Goal: Task Accomplishment & Management: Manage account settings

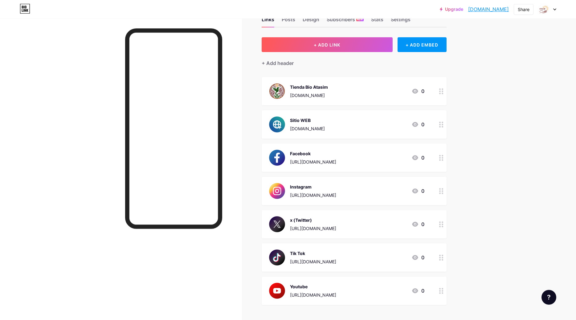
scroll to position [76, 0]
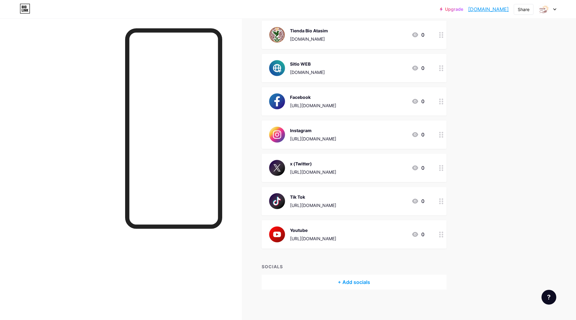
click at [379, 243] on div "Youtube [URL][DOMAIN_NAME] 0" at bounding box center [353, 234] width 185 height 28
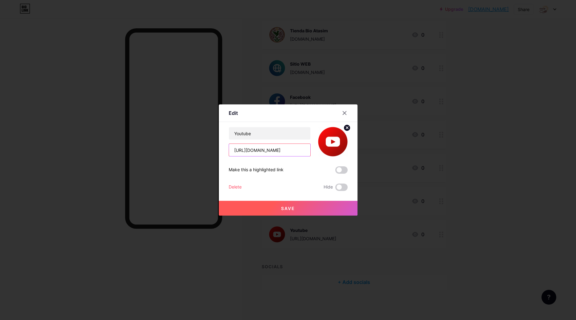
click at [288, 153] on input "[URL][DOMAIN_NAME]" at bounding box center [269, 150] width 81 height 12
type input "[URL][DOMAIN_NAME]"
click at [289, 208] on span "Save" at bounding box center [288, 208] width 14 height 5
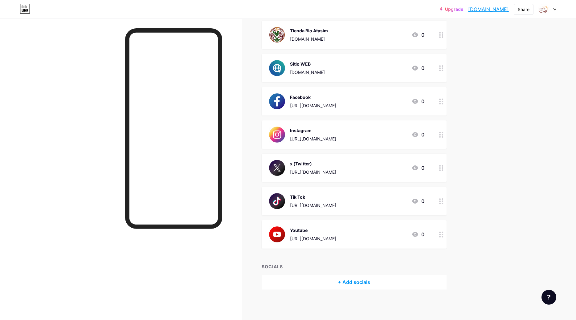
click at [375, 30] on div "Tienda Bio Atasim [DOMAIN_NAME] 0" at bounding box center [346, 35] width 155 height 16
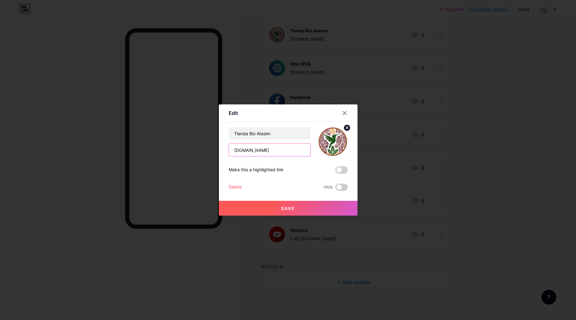
click at [249, 151] on input "[DOMAIN_NAME]" at bounding box center [269, 150] width 81 height 12
click at [232, 150] on input "[DOMAIN_NAME]" at bounding box center [269, 150] width 81 height 12
type input "[DOMAIN_NAME]"
click at [292, 211] on button "Save" at bounding box center [288, 208] width 139 height 15
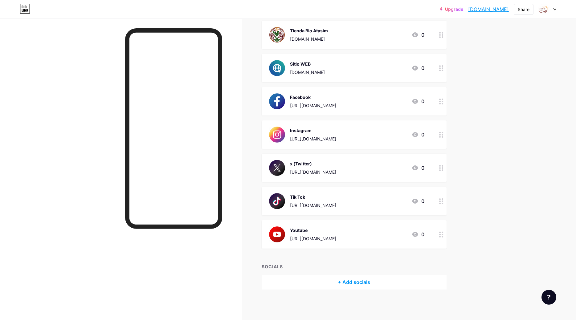
click at [386, 38] on div "Tienda Bio Atasim [DOMAIN_NAME] 0" at bounding box center [346, 35] width 155 height 16
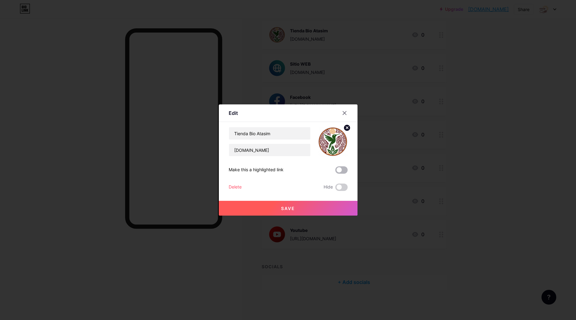
click at [337, 171] on span at bounding box center [341, 169] width 12 height 7
click at [335, 172] on input "checkbox" at bounding box center [335, 172] width 0 height 0
click at [287, 207] on span "Save" at bounding box center [288, 208] width 14 height 5
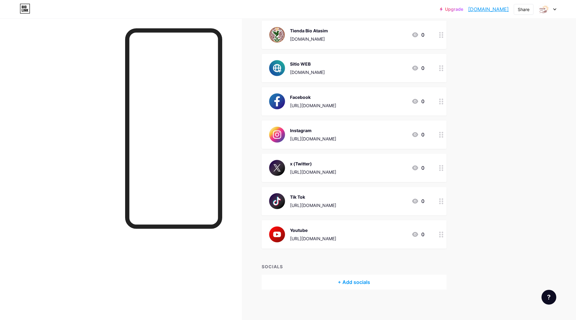
click at [386, 68] on div "Sitio WEB [DOMAIN_NAME] 0" at bounding box center [346, 68] width 155 height 16
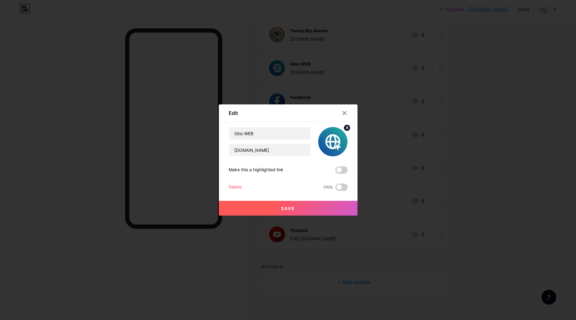
click at [338, 170] on span at bounding box center [341, 169] width 12 height 7
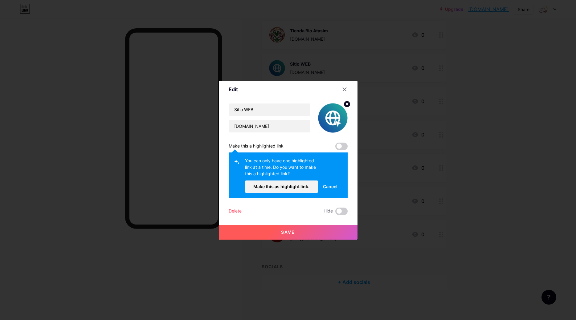
click at [291, 233] on span "Save" at bounding box center [288, 231] width 14 height 5
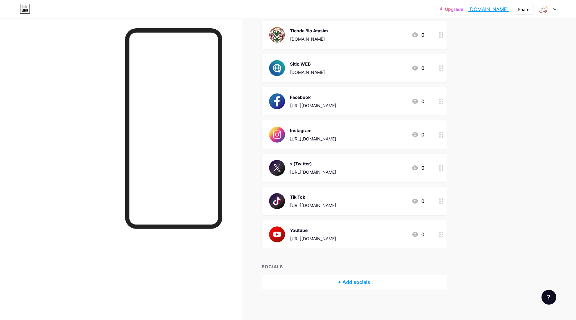
click at [552, 10] on div at bounding box center [547, 9] width 18 height 11
click at [504, 71] on link "Account settings" at bounding box center [517, 70] width 76 height 17
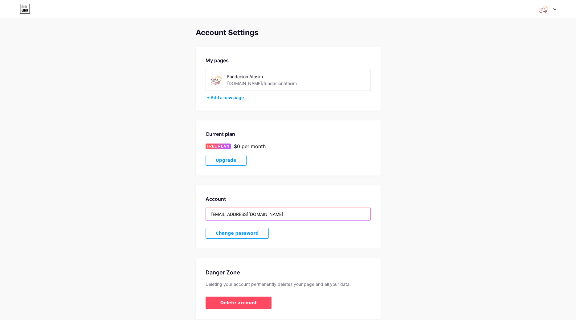
drag, startPoint x: 277, startPoint y: 214, endPoint x: 180, endPoint y: 200, distance: 97.2
click at [206, 208] on input "[EMAIL_ADDRESS][DOMAIN_NAME]" at bounding box center [288, 214] width 164 height 12
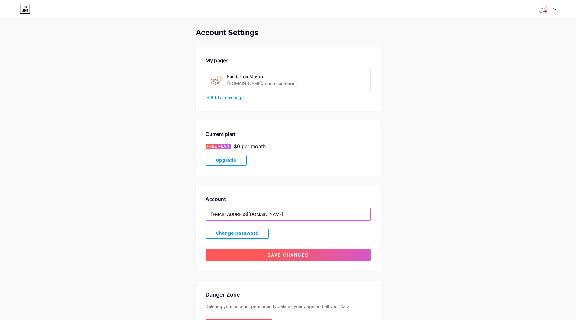
type input "[EMAIL_ADDRESS][DOMAIN_NAME]"
click at [267, 255] on button "Save changes" at bounding box center [287, 255] width 165 height 12
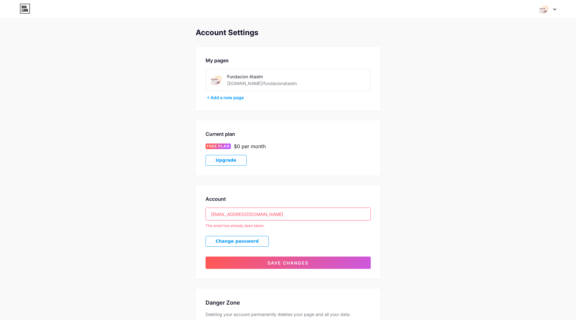
click at [414, 210] on div "Account Settings My pages Fundacion Atasim [DOMAIN_NAME]/fundacionatasim + Add …" at bounding box center [288, 188] width 576 height 321
click at [548, 10] on img at bounding box center [544, 9] width 12 height 12
click at [495, 70] on link "Dashboard" at bounding box center [517, 70] width 76 height 17
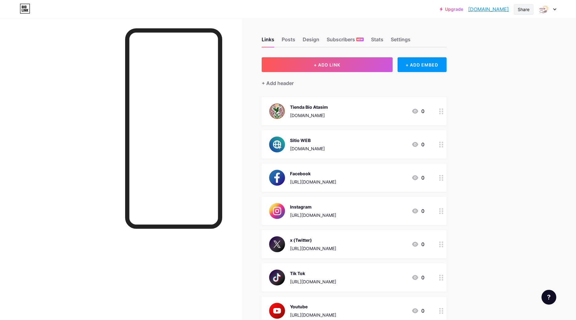
click at [522, 11] on div "Share" at bounding box center [523, 9] width 12 height 6
click at [512, 46] on div "Get my QR code" at bounding box center [487, 46] width 92 height 15
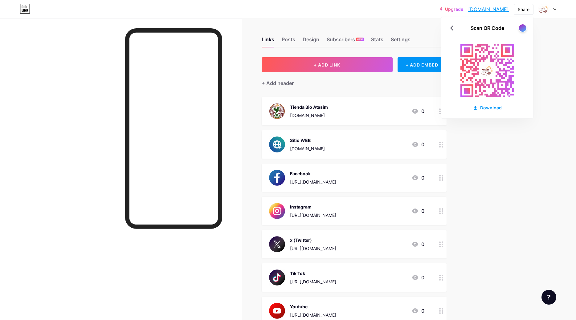
click at [491, 108] on div "Download" at bounding box center [486, 107] width 29 height 6
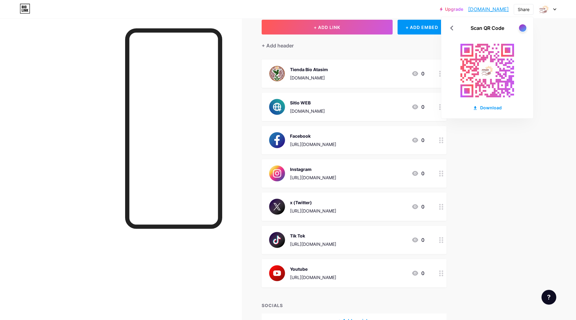
scroll to position [76, 0]
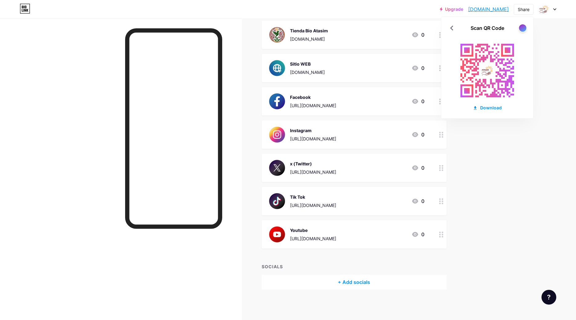
click at [550, 39] on div "Upgrade fundacionatasim... [DOMAIN_NAME] Share Scan QR Code Download Switch acc…" at bounding box center [288, 122] width 576 height 397
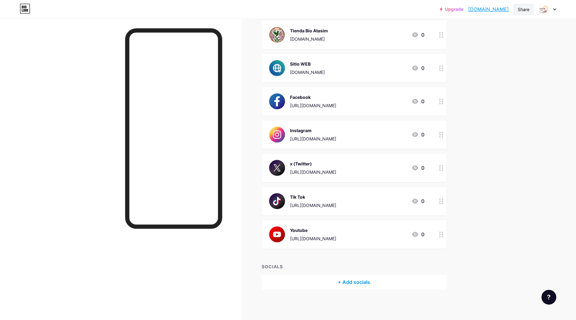
click at [523, 9] on div "Share" at bounding box center [523, 9] width 12 height 6
click at [517, 63] on div "Add to my socials" at bounding box center [487, 61] width 92 height 15
click at [522, 103] on icon at bounding box center [523, 102] width 7 height 7
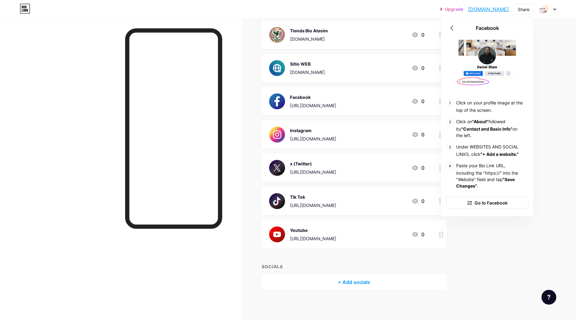
click at [502, 235] on div "Upgrade fundacionatasim... [DOMAIN_NAME] Share Facebook Click on your profile i…" at bounding box center [288, 122] width 576 height 397
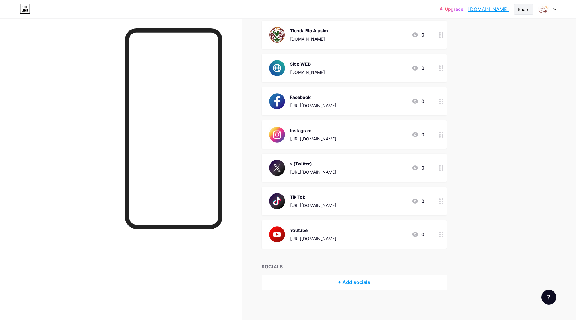
click at [522, 10] on div "Share" at bounding box center [523, 9] width 12 height 6
click at [500, 192] on div "Upgrade fundacionatasim... [DOMAIN_NAME] Share Copy link [DOMAIN_NAME] Get my Q…" at bounding box center [288, 122] width 576 height 397
